Goal: Information Seeking & Learning: Learn about a topic

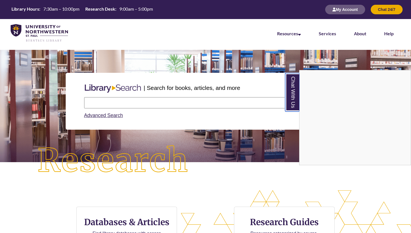
click at [290, 92] on link "Chat With Us" at bounding box center [292, 92] width 14 height 38
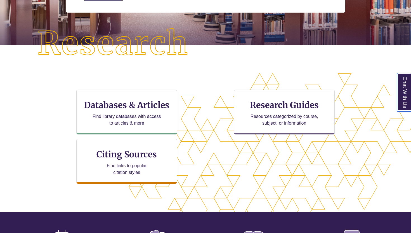
scroll to position [118, 0]
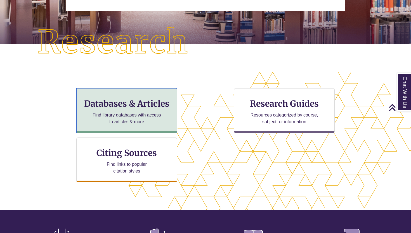
click at [128, 113] on p "Find library databases with access to articles & more" at bounding box center [126, 118] width 73 height 13
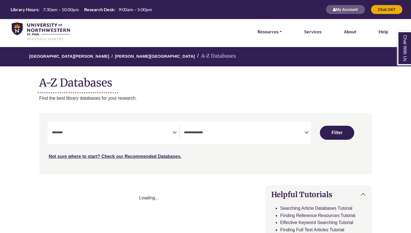
select select "Database Subject Filter"
select select "Database Types Filter"
select select "Database Subject Filter"
select select "Database Types Filter"
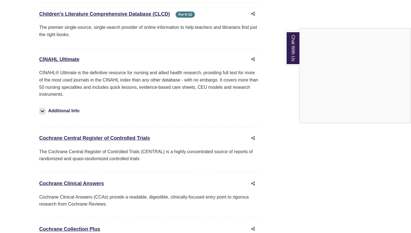
scroll to position [1009, 0]
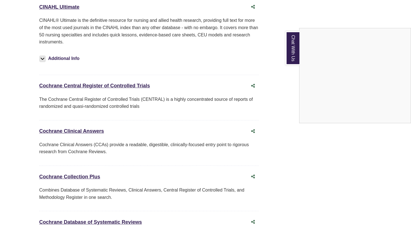
click at [291, 44] on link "Chat With Us" at bounding box center [293, 48] width 14 height 34
